Goal: Check status: Check status

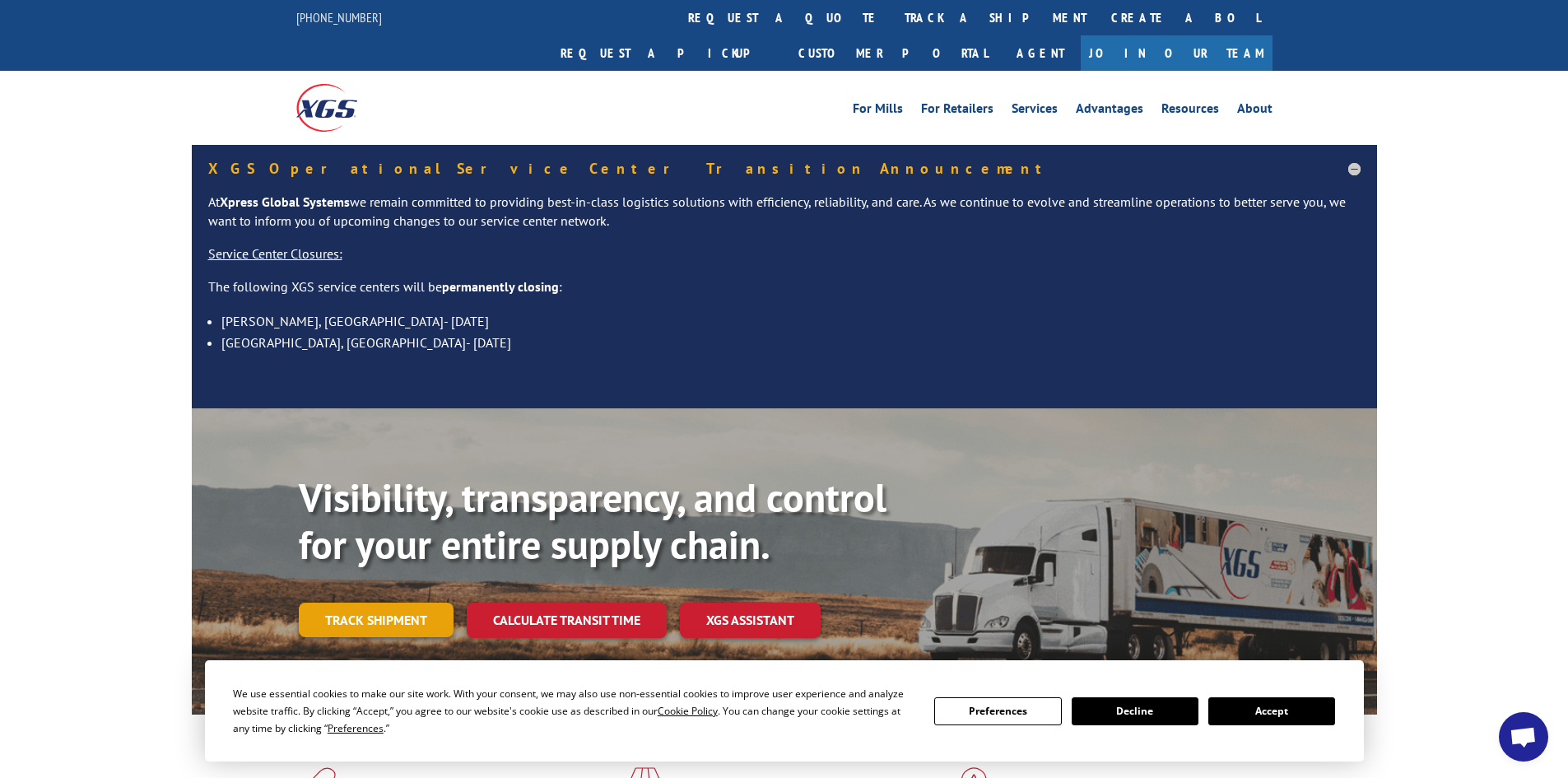
click at [355, 602] on link "Track shipment" at bounding box center [376, 620] width 155 height 35
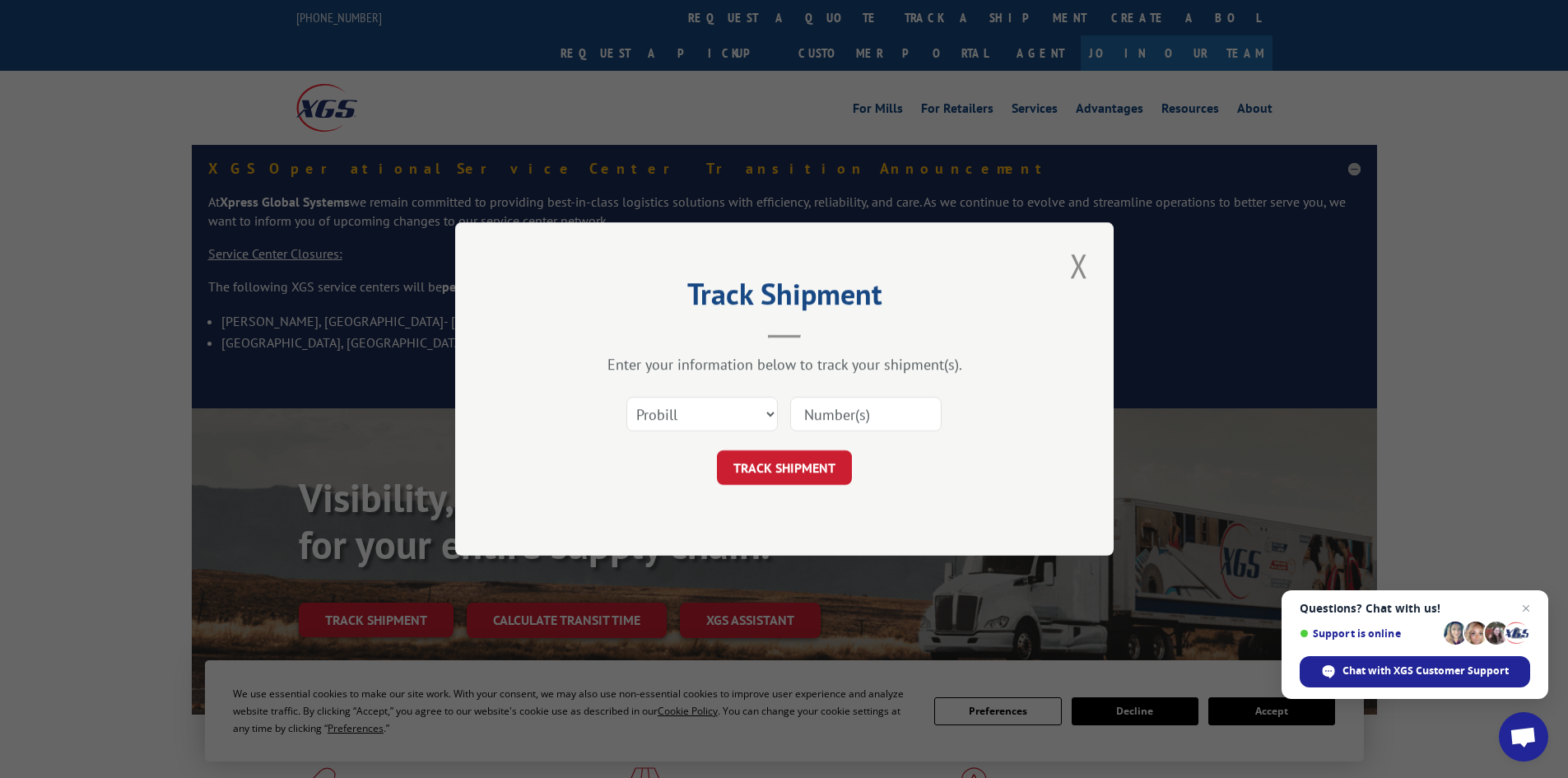
click at [845, 410] on input at bounding box center [865, 414] width 151 height 35
click at [766, 406] on select "Select category... Probill BOL PO" at bounding box center [702, 414] width 151 height 35
click at [704, 406] on select "Select category... Probill BOL PO" at bounding box center [702, 414] width 151 height 35
click at [846, 404] on input at bounding box center [865, 414] width 151 height 35
type input "472712700355"
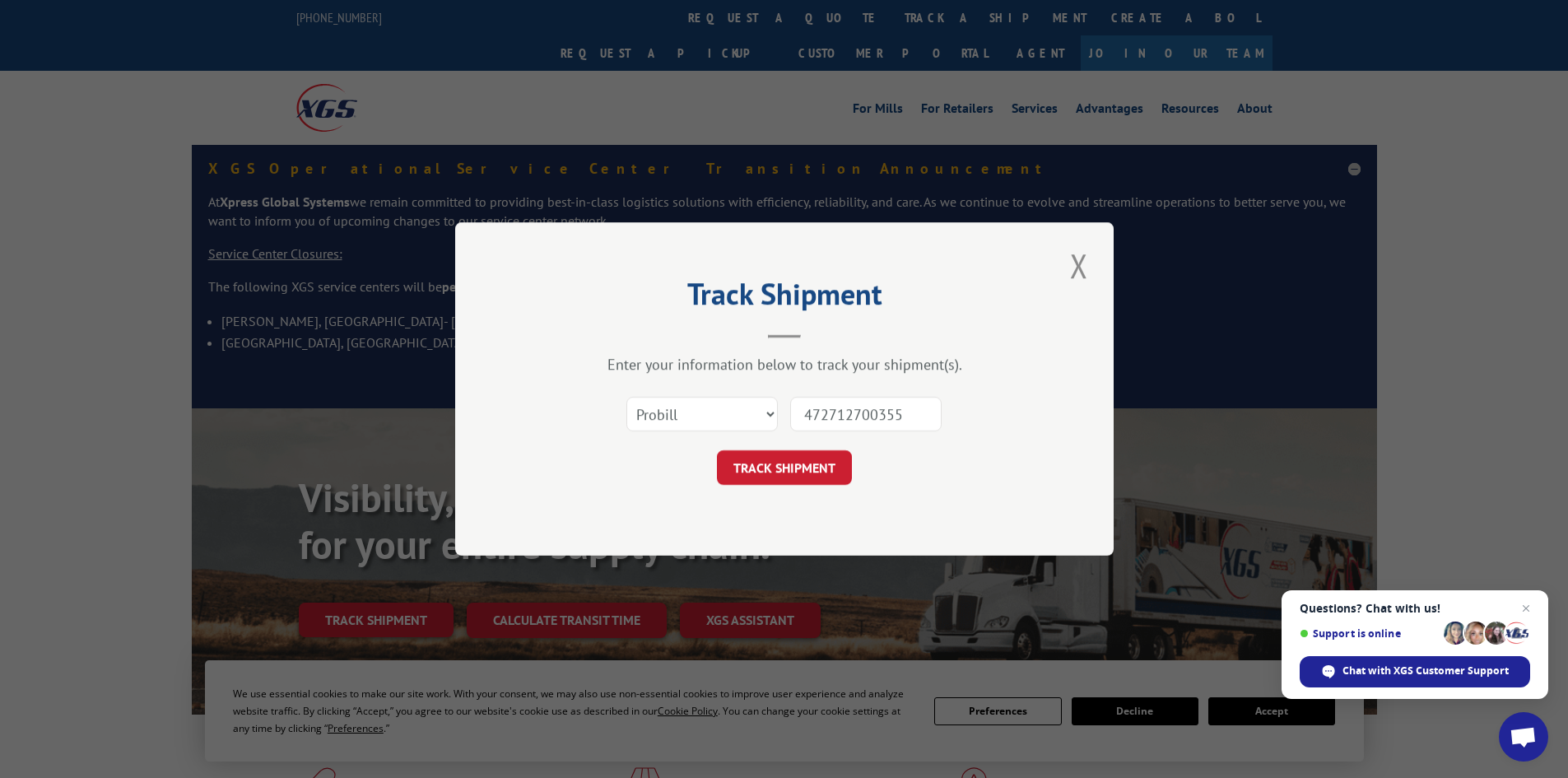
click button "TRACK SHIPMENT" at bounding box center [784, 468] width 135 height 35
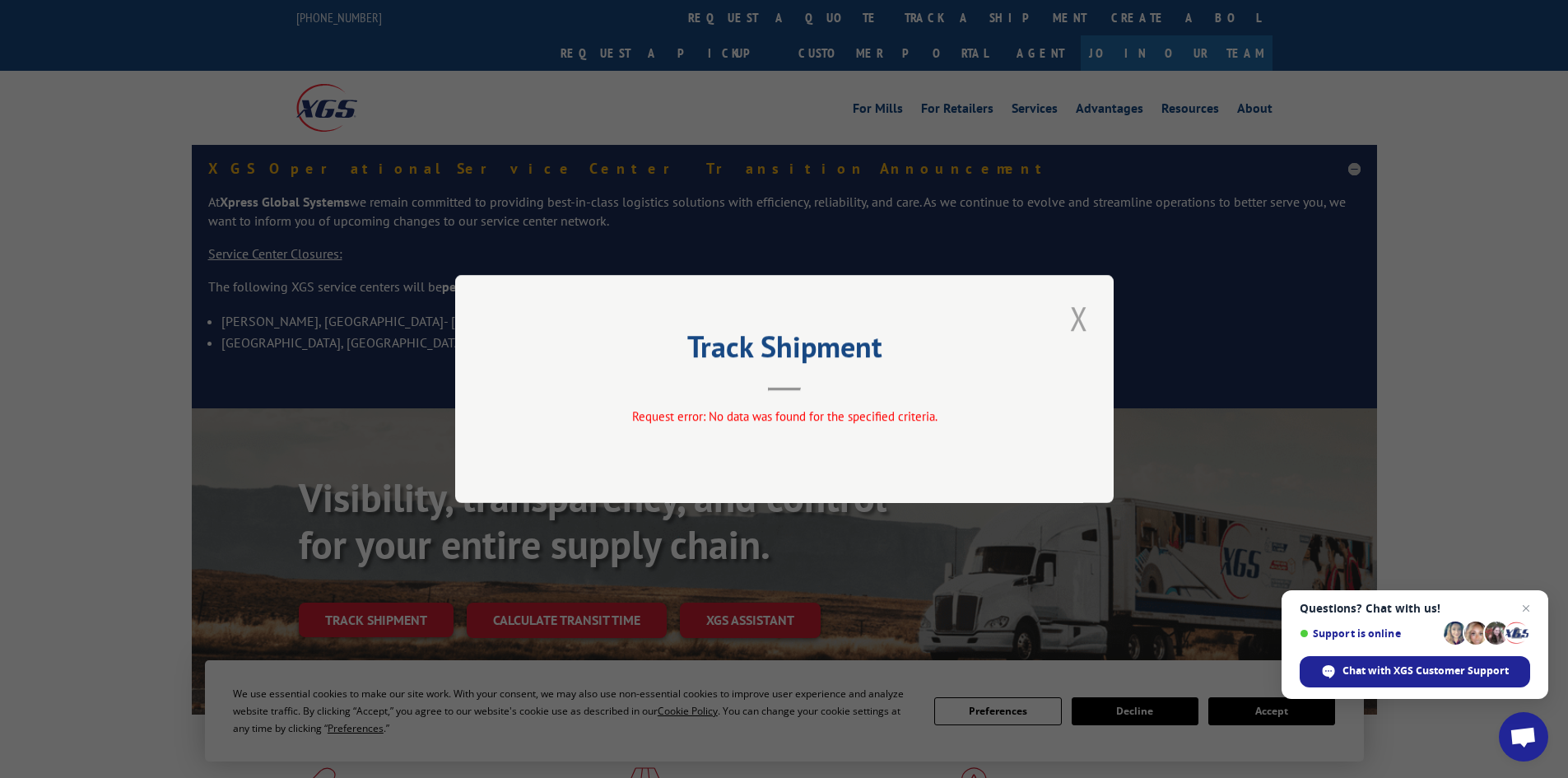
click at [1085, 317] on button "Close modal" at bounding box center [1079, 318] width 28 height 45
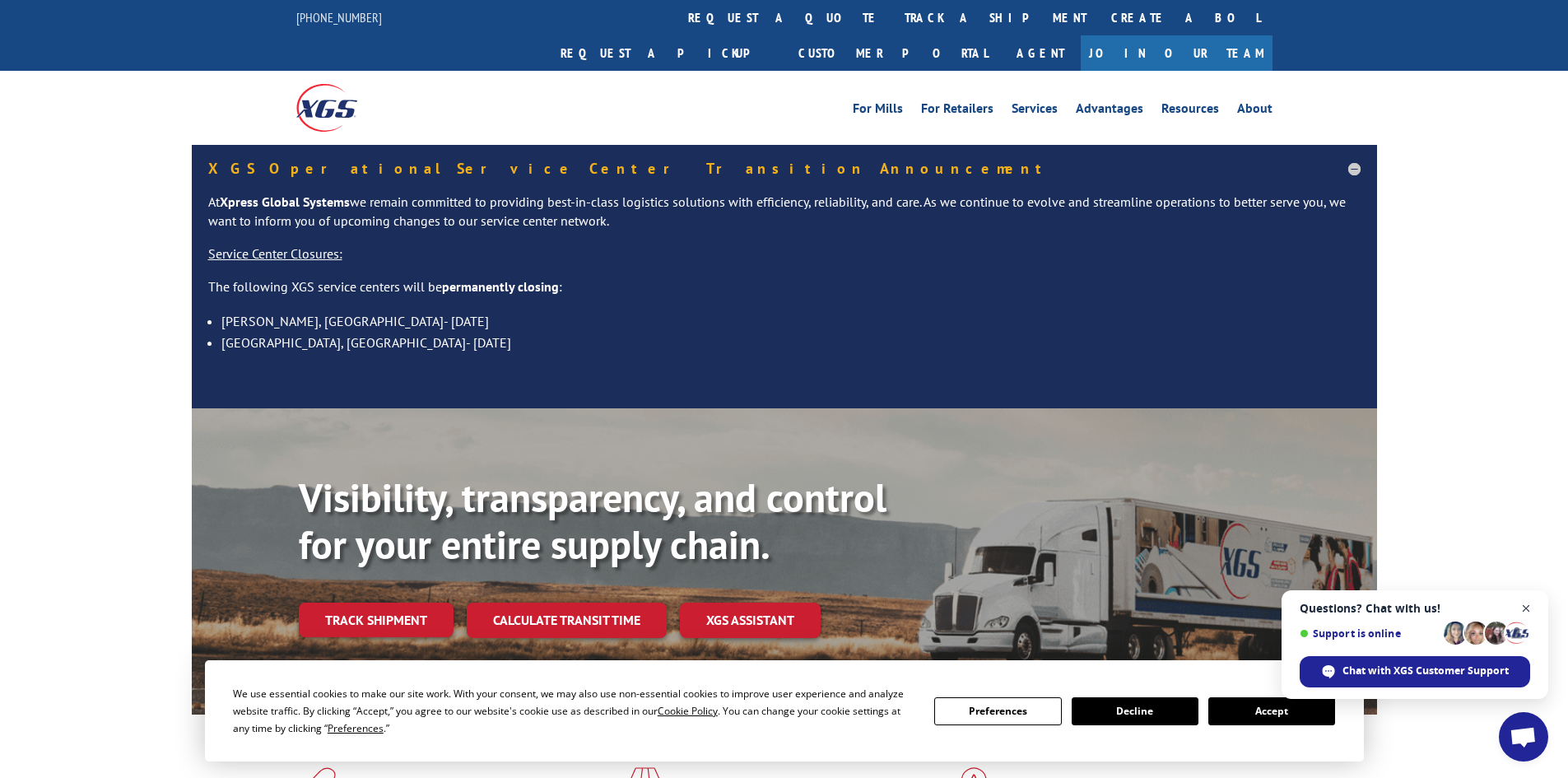
click at [1524, 609] on span "Open chat" at bounding box center [1527, 609] width 21 height 21
